Goal: Information Seeking & Learning: Learn about a topic

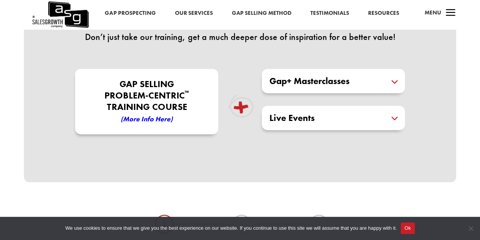
scroll to position [228, 0]
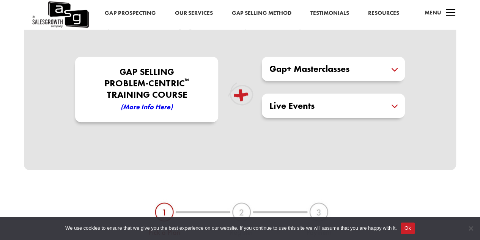
click at [142, 106] on em "(More Info here)" at bounding box center [147, 106] width 52 height 9
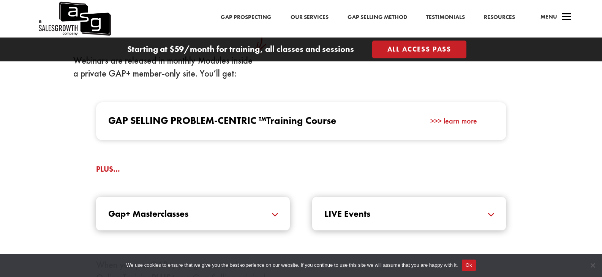
scroll to position [726, 0]
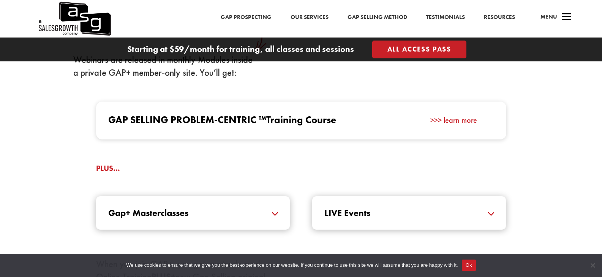
click at [274, 213] on h5 "Gap+ Masterclasses" at bounding box center [192, 213] width 169 height 9
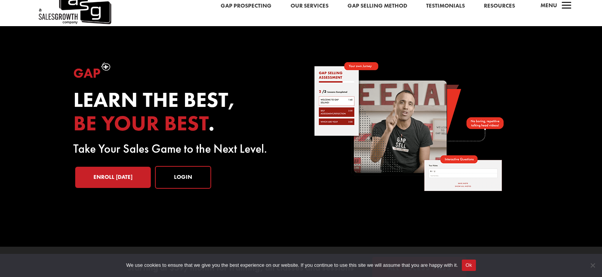
scroll to position [0, 0]
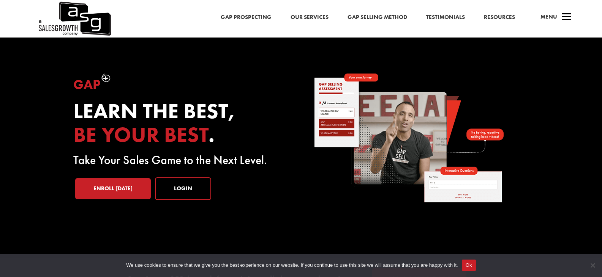
click at [314, 17] on link "Our Services" at bounding box center [309, 18] width 38 height 10
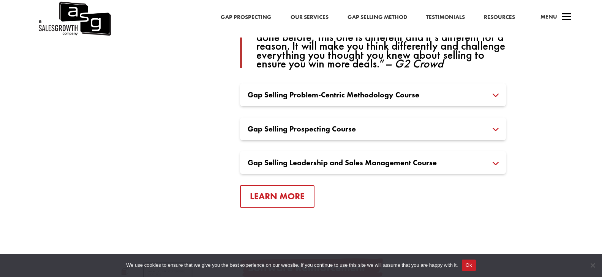
scroll to position [607, 0]
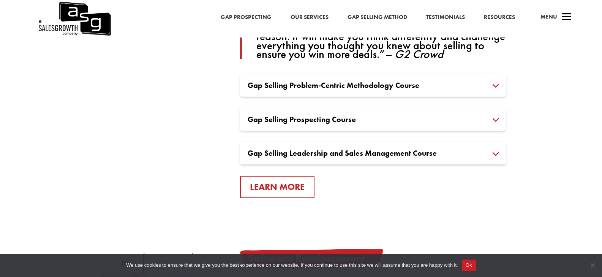
click at [495, 85] on h3 "Gap Selling Problem-Centric Methodology Course" at bounding box center [372, 86] width 251 height 8
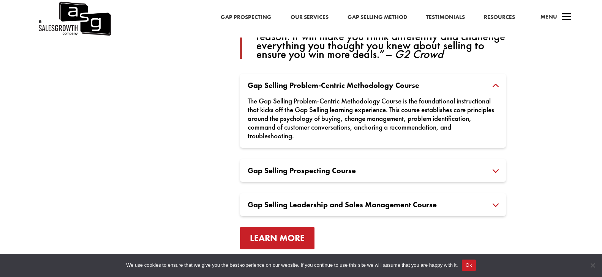
click at [287, 240] on link "Learn More" at bounding box center [277, 238] width 74 height 22
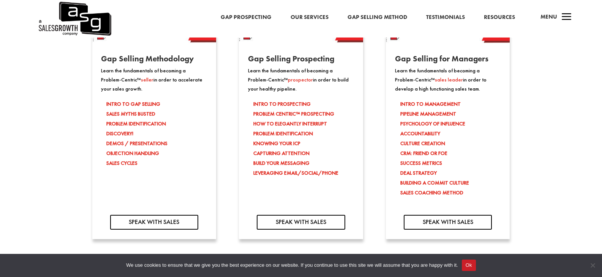
scroll to position [721, 0]
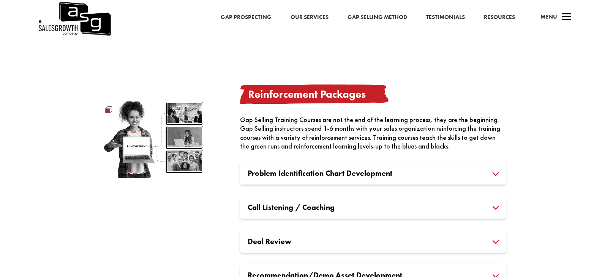
scroll to position [607, 0]
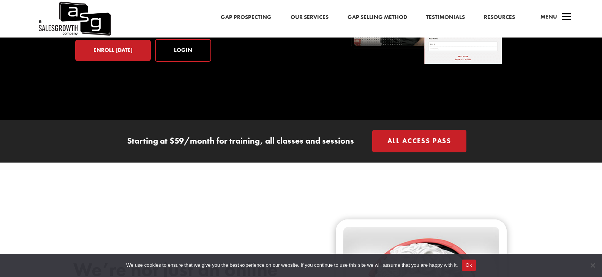
scroll to position [152, 0]
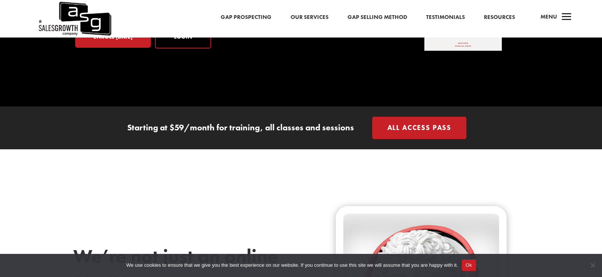
click at [426, 128] on link "All Access Pass" at bounding box center [419, 128] width 95 height 22
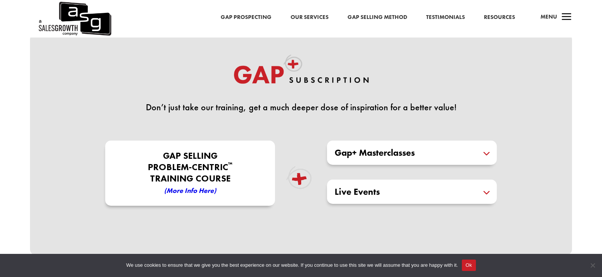
scroll to position [190, 0]
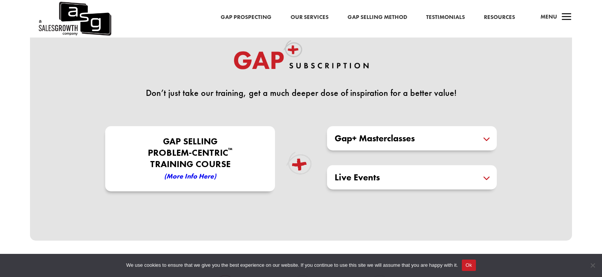
click at [489, 136] on h5 "Gap+ Masterclasses" at bounding box center [411, 138] width 154 height 9
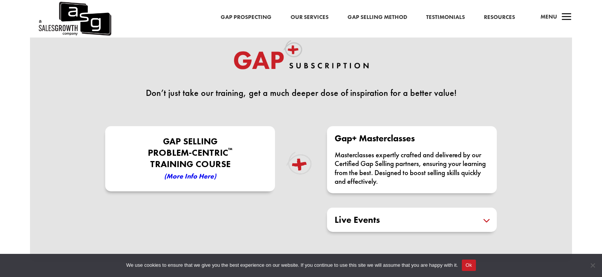
click at [285, 167] on div "Gap Selling Problem-Centric ™ Training COURSE (More Info here)" at bounding box center [190, 168] width 189 height 84
click at [194, 175] on em "(More Info here)" at bounding box center [190, 176] width 52 height 9
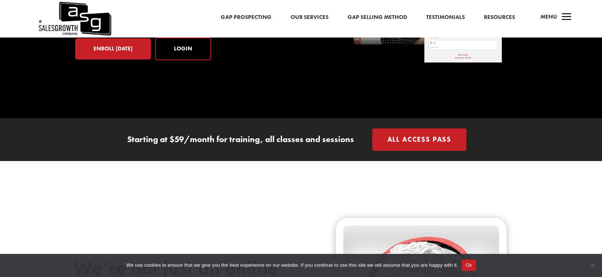
scroll to position [190, 0]
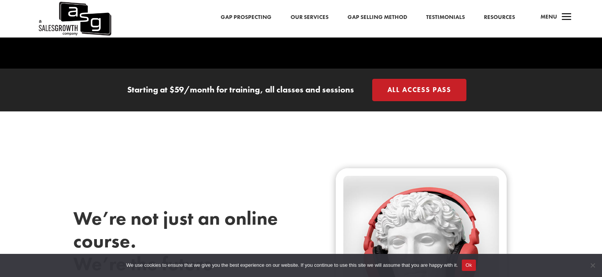
click at [402, 94] on link "All Access Pass" at bounding box center [419, 90] width 95 height 22
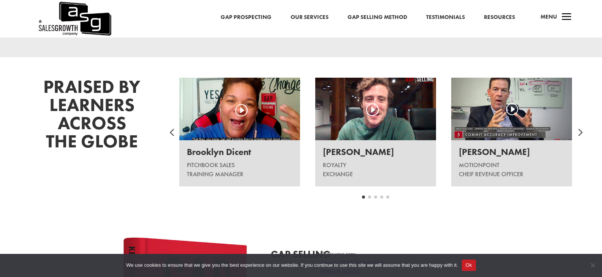
scroll to position [949, 0]
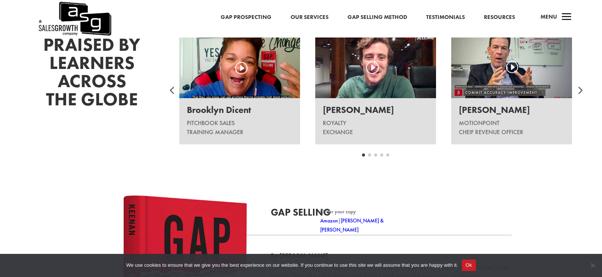
scroll to position [708, 0]
